Goal: Transaction & Acquisition: Purchase product/service

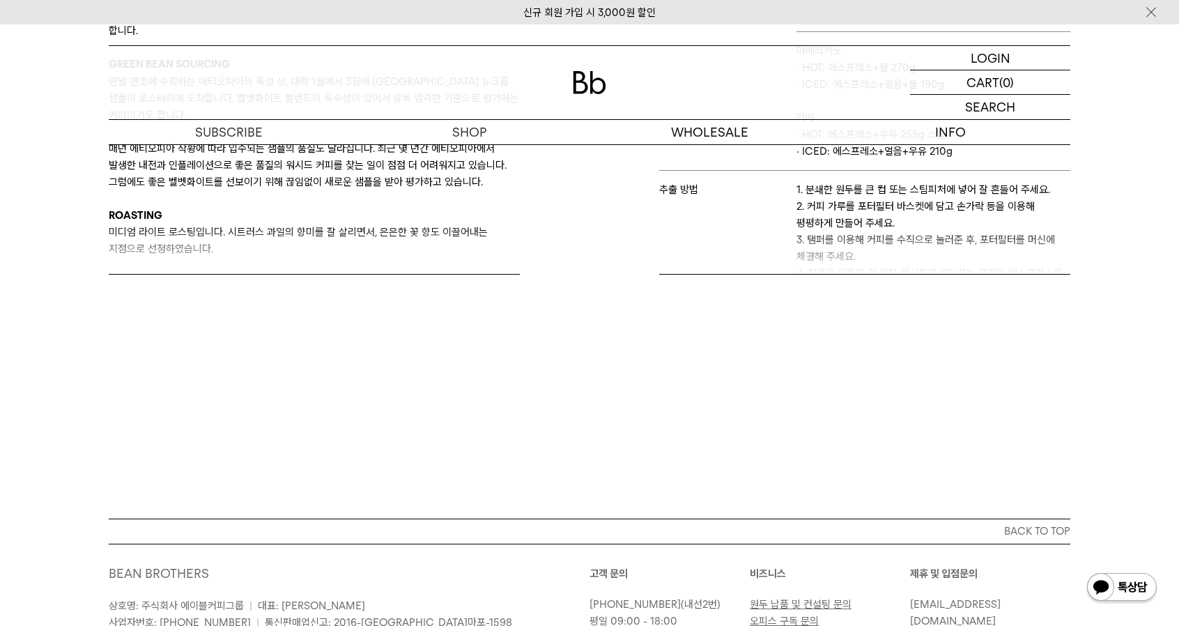
scroll to position [1028, 0]
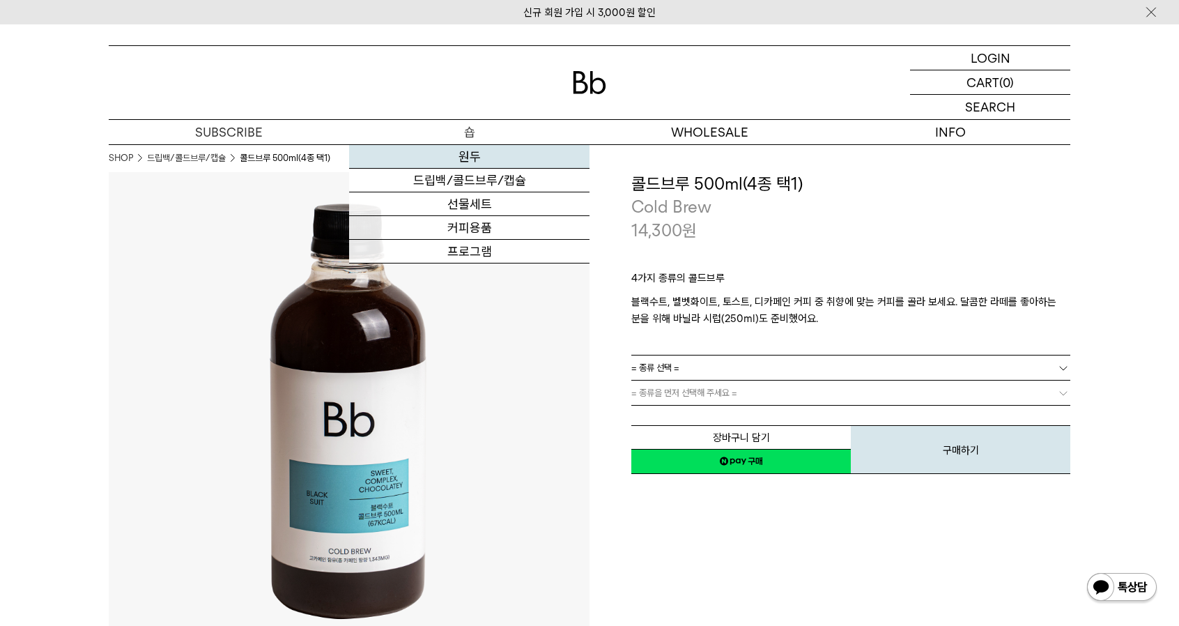
click at [482, 156] on link "원두" at bounding box center [469, 157] width 240 height 24
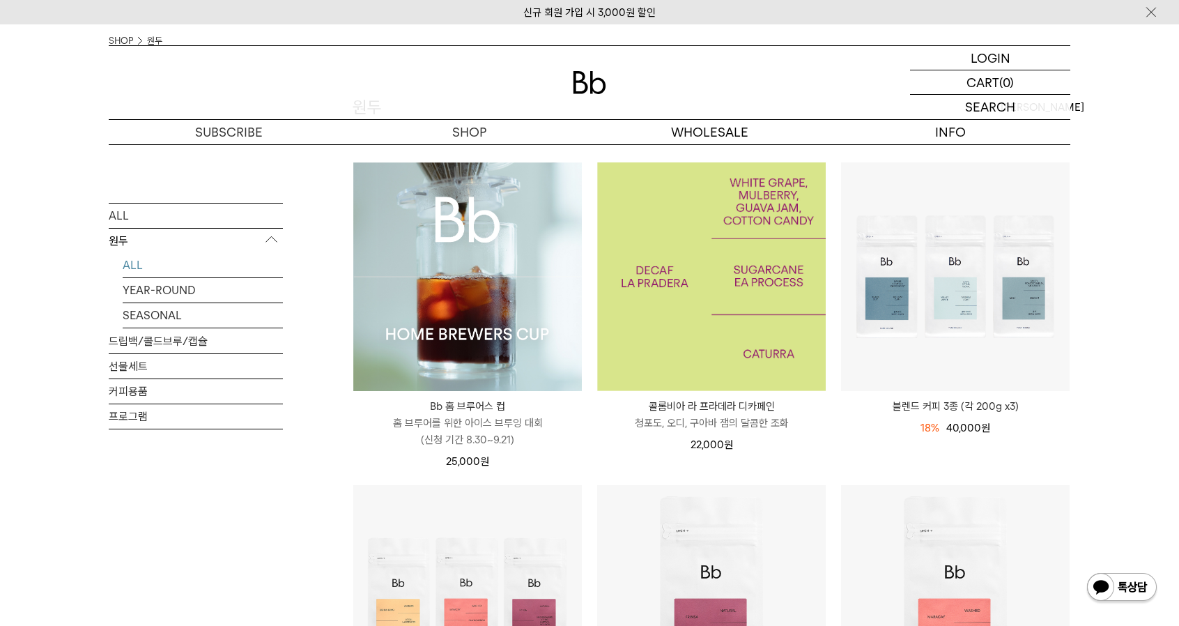
scroll to position [209, 0]
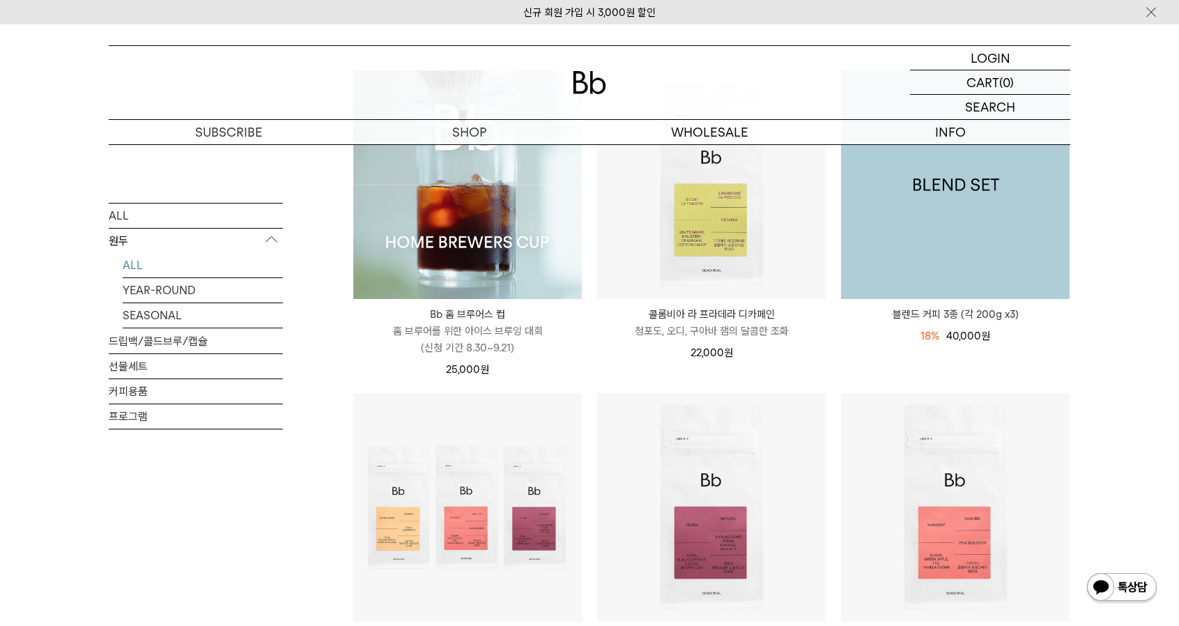
click at [953, 224] on img at bounding box center [955, 184] width 229 height 229
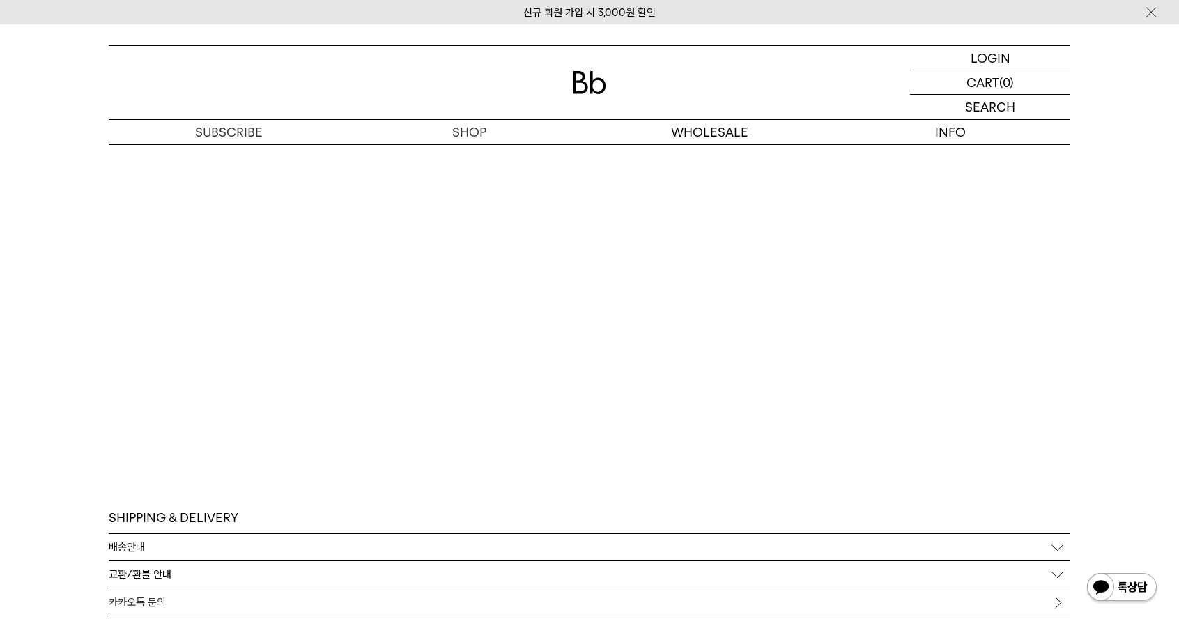
scroll to position [4943, 0]
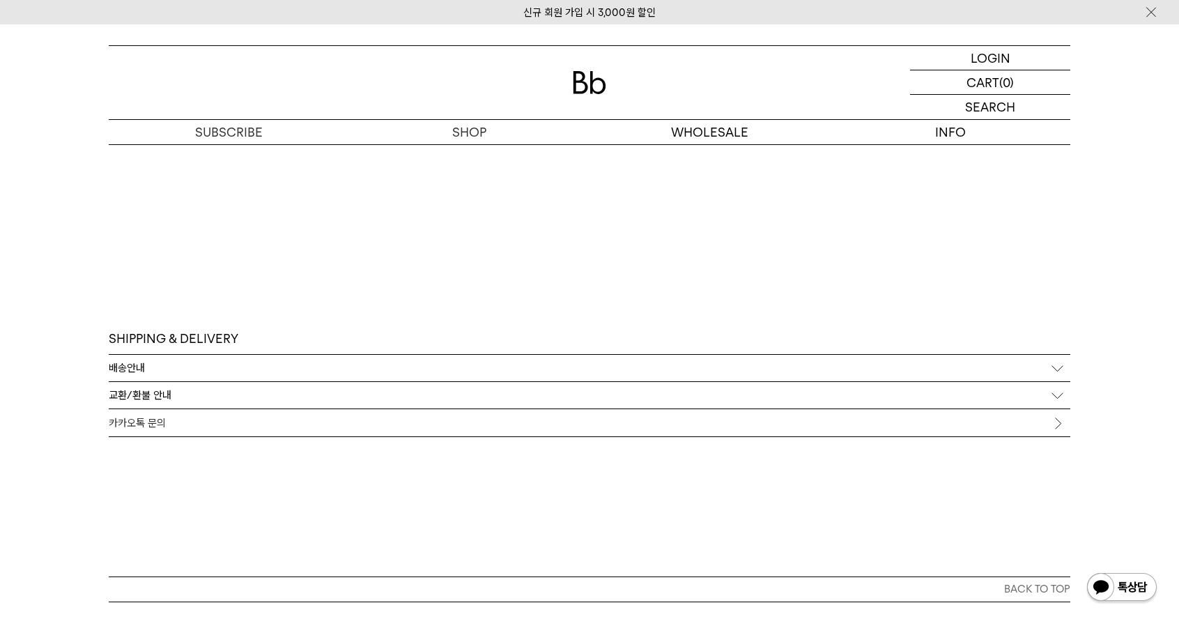
click at [234, 346] on h3 "SHIPPING & DELIVERY" at bounding box center [174, 338] width 130 height 17
click at [210, 332] on h3 "SHIPPING & DELIVERY" at bounding box center [174, 338] width 130 height 17
click at [167, 367] on div "배송안내" at bounding box center [590, 368] width 962 height 26
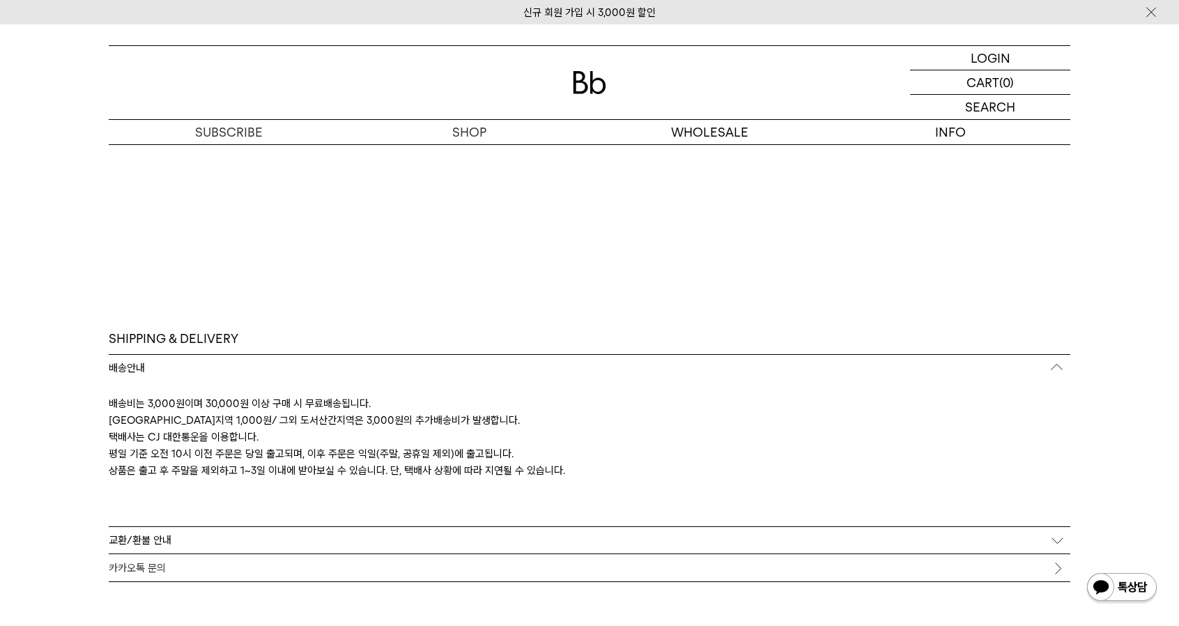
click at [167, 535] on p "교환/환불 안내" at bounding box center [140, 540] width 63 height 13
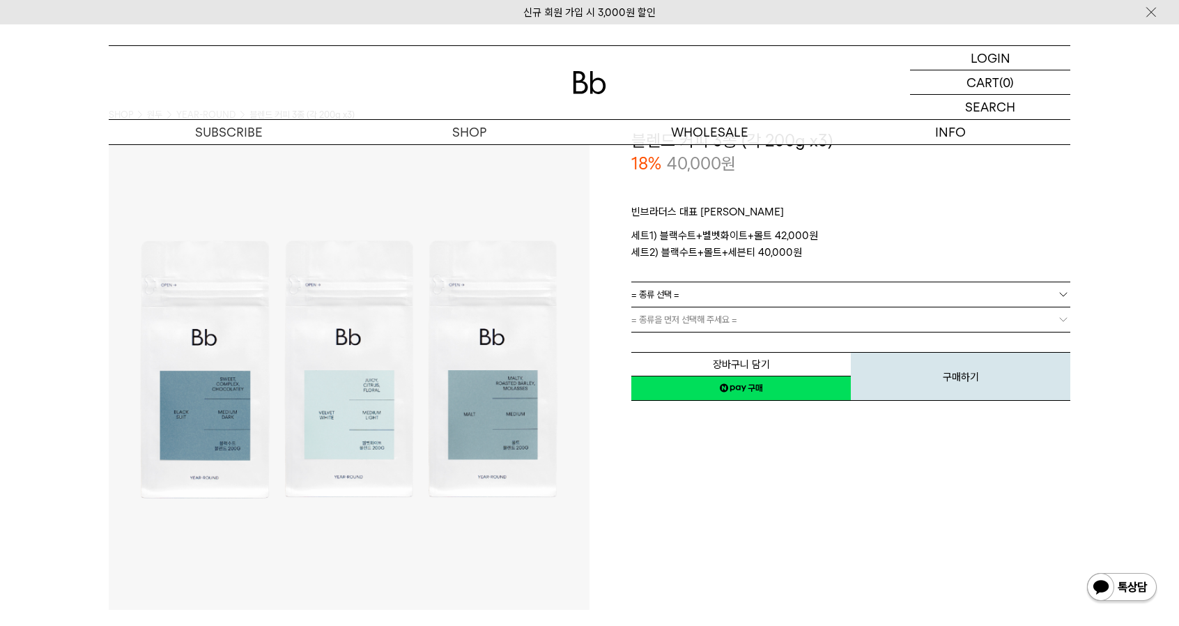
scroll to position [0, 0]
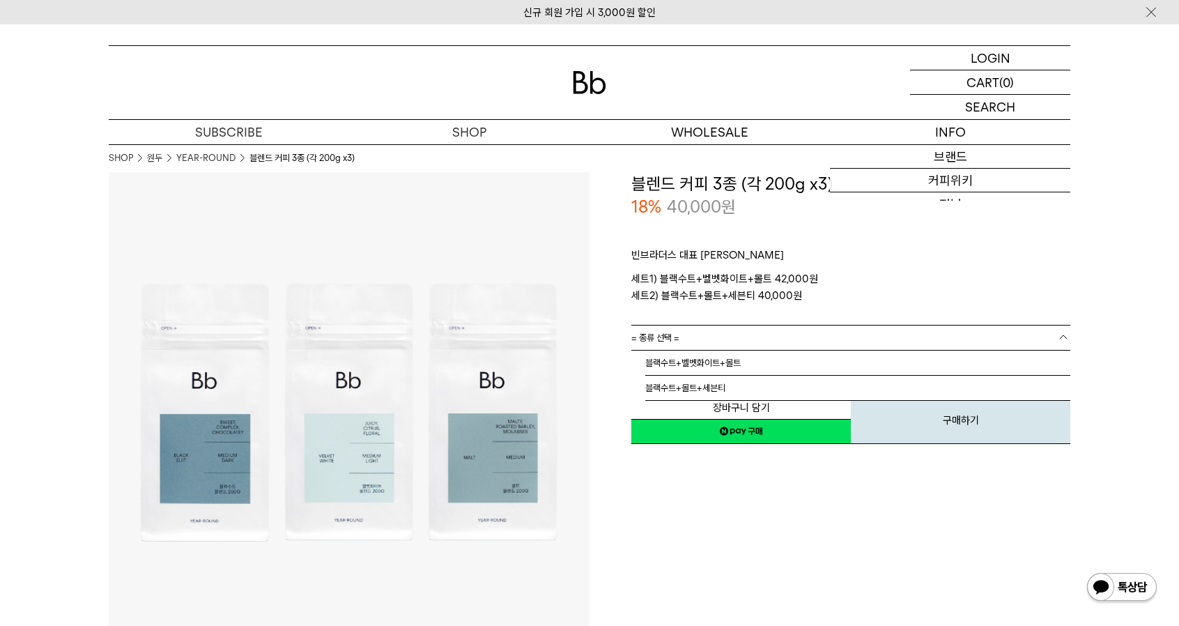
click at [666, 343] on span "= 종류 선택 =" at bounding box center [655, 337] width 48 height 24
click at [520, 266] on img at bounding box center [349, 412] width 481 height 481
